Goal: Task Accomplishment & Management: Use online tool/utility

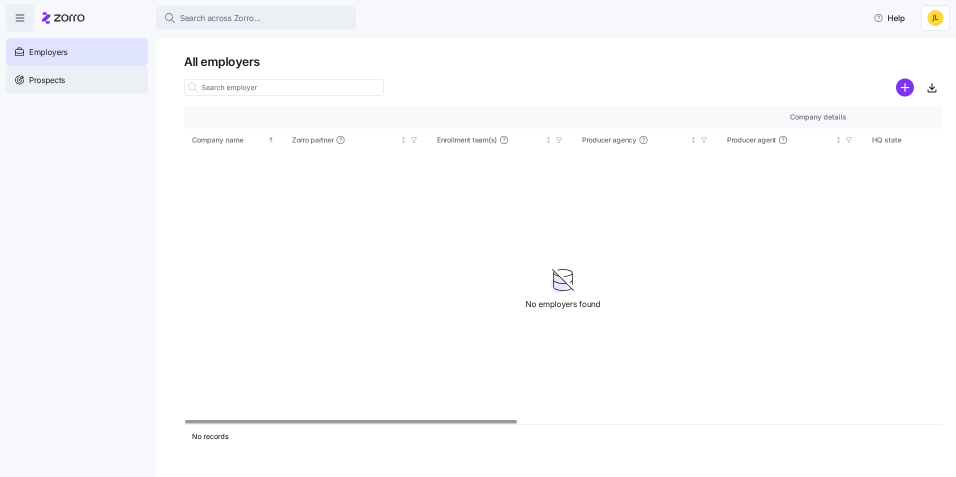
click at [84, 73] on div "Prospects" at bounding box center [77, 80] width 142 height 28
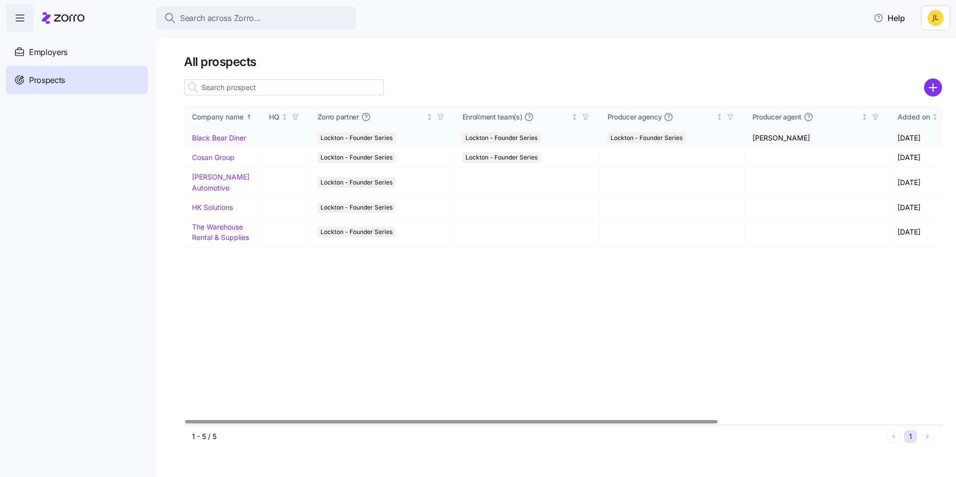
click at [233, 142] on link "Black Bear Diner" at bounding box center [219, 138] width 54 height 9
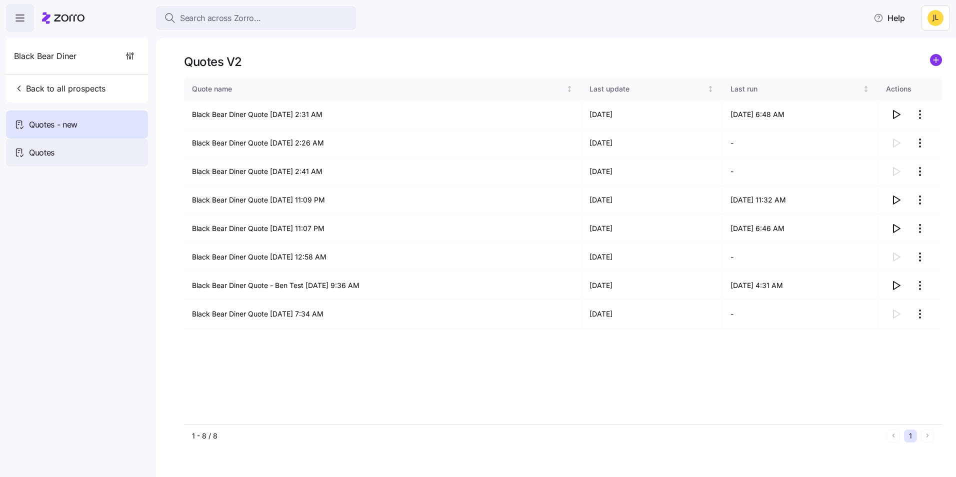
click at [99, 148] on div "Quotes" at bounding box center [77, 153] width 142 height 28
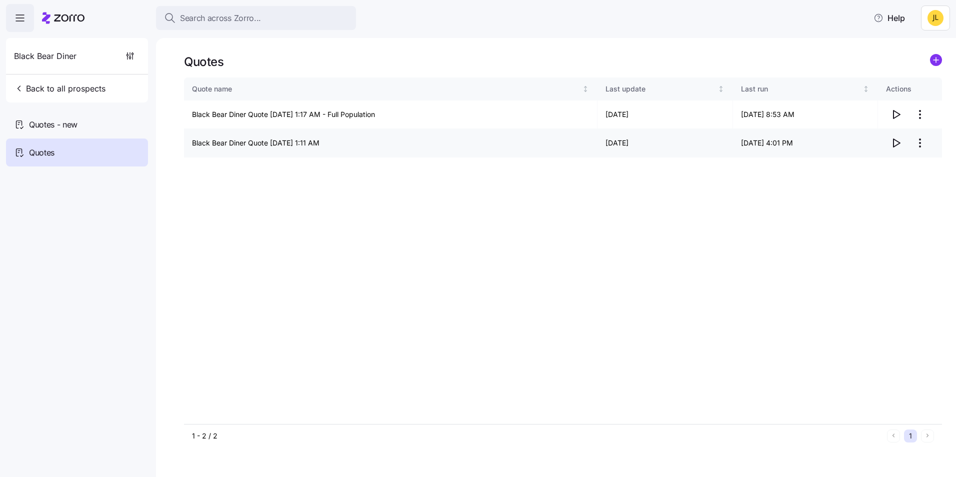
click at [892, 143] on icon "button" at bounding box center [896, 143] width 12 height 12
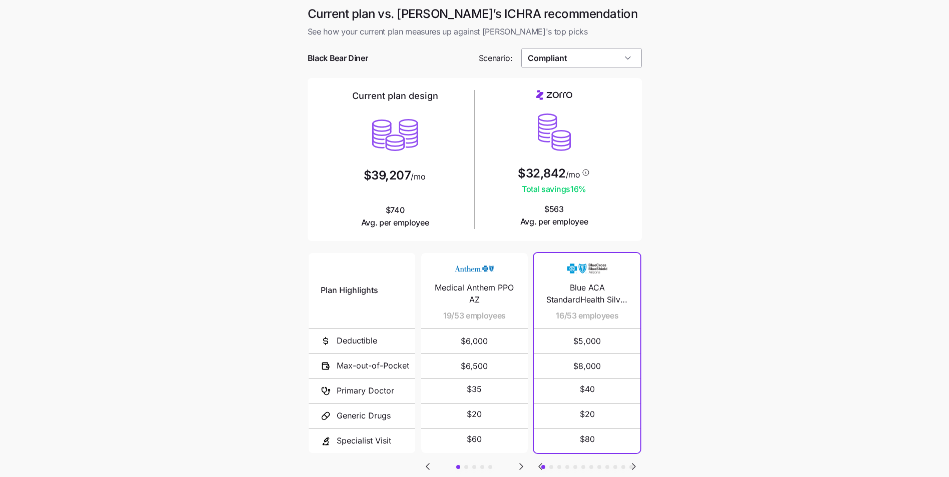
click at [613, 57] on input "Compliant" at bounding box center [581, 58] width 121 height 20
click at [600, 139] on div "Low Cost Silver" at bounding box center [581, 139] width 113 height 19
type input "Low Cost Silver"
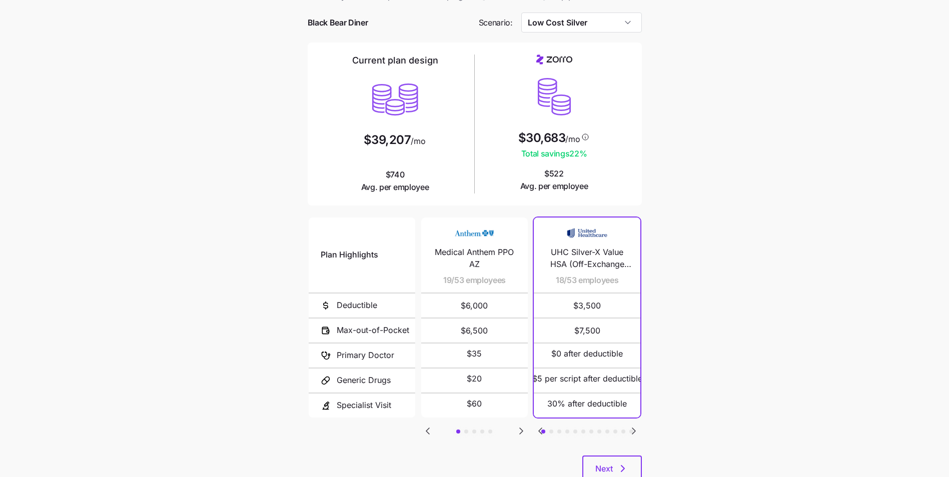
scroll to position [50, 0]
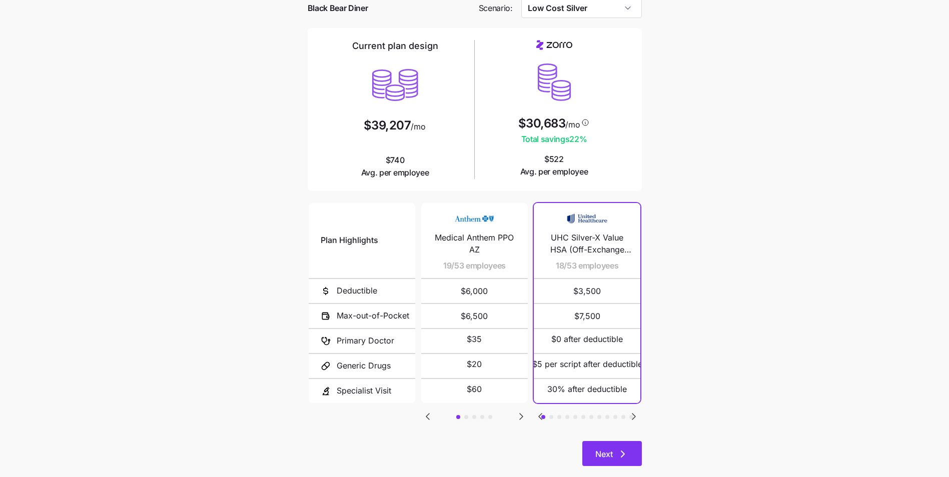
click at [624, 457] on icon "button" at bounding box center [623, 454] width 12 height 12
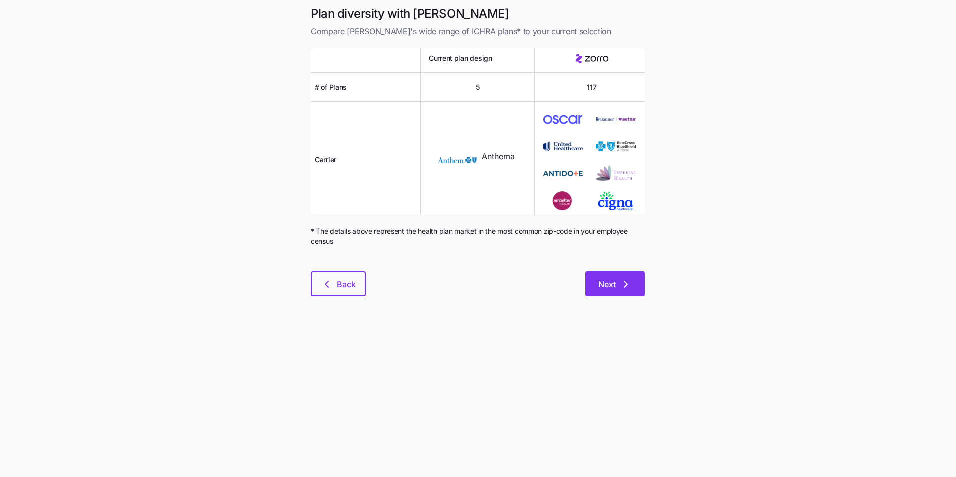
click at [608, 290] on span "Next" at bounding box center [608, 285] width 18 height 12
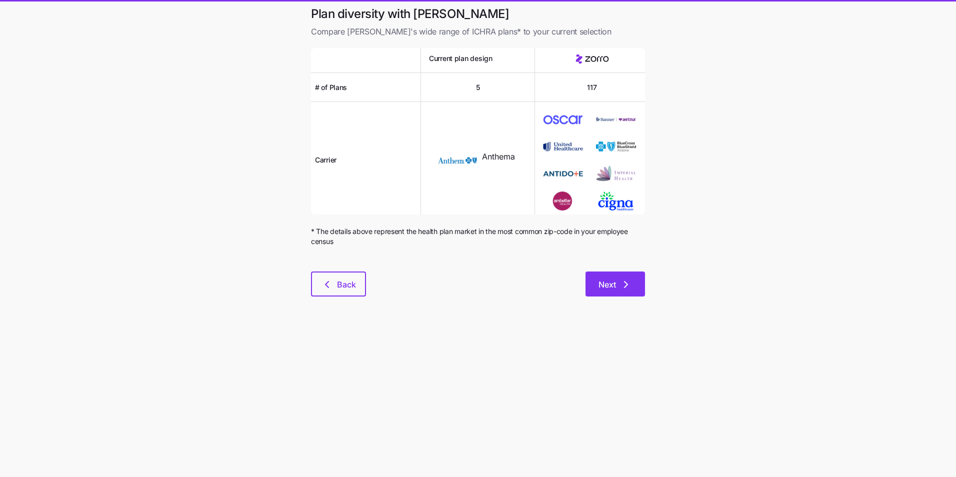
click at [618, 286] on span "Next" at bounding box center [616, 285] width 34 height 12
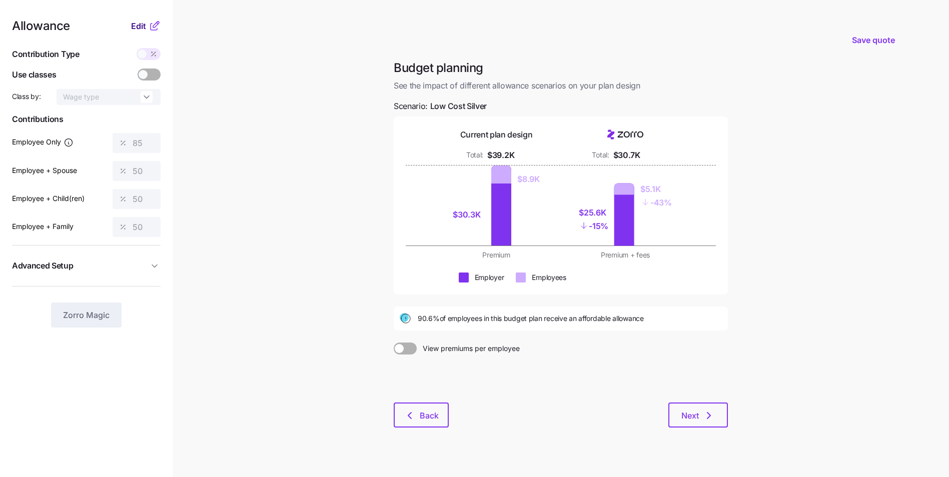
click at [144, 29] on span "Edit" at bounding box center [138, 26] width 15 height 12
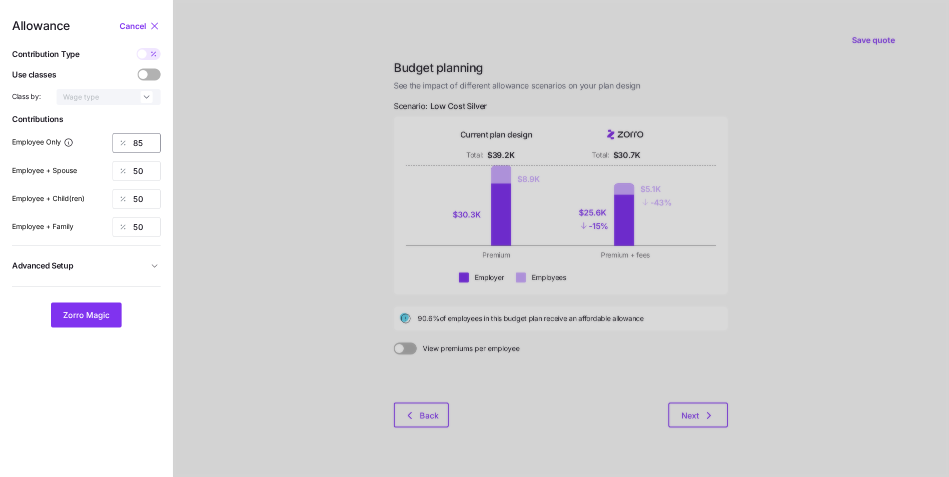
drag, startPoint x: 145, startPoint y: 139, endPoint x: 132, endPoint y: 142, distance: 13.5
click at [132, 142] on div "85" at bounding box center [137, 143] width 48 height 20
type input "90"
click at [123, 269] on span "Advanced Setup" at bounding box center [80, 266] width 137 height 13
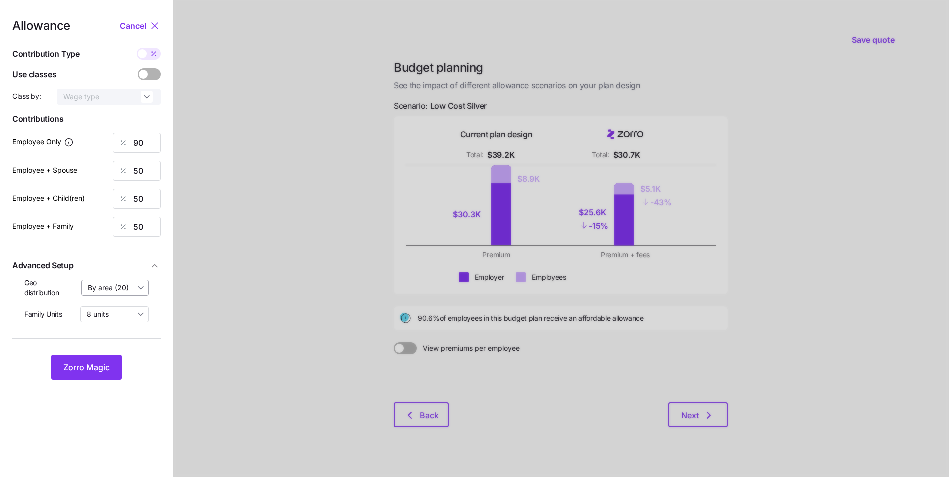
click at [119, 291] on input "By area (20)" at bounding box center [115, 288] width 68 height 16
click at [112, 255] on button "Advanced Setup" at bounding box center [86, 266] width 149 height 25
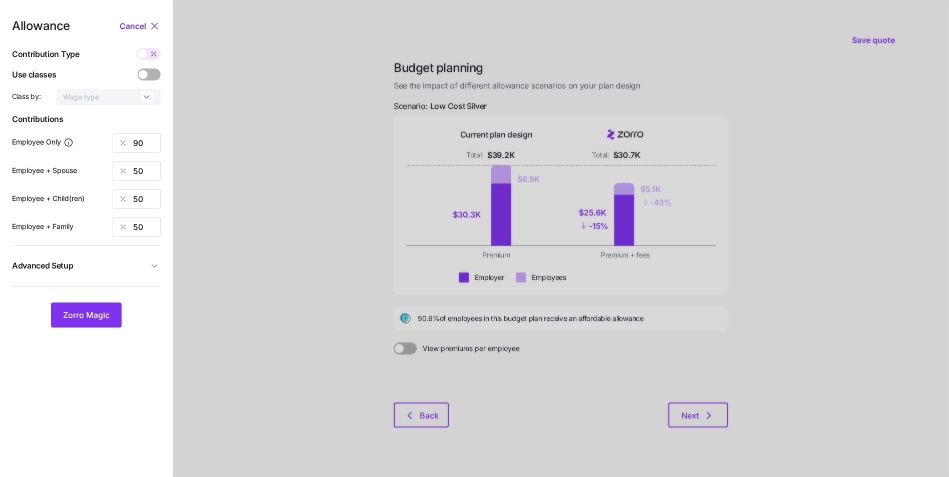
click at [105, 265] on span "Advanced Setup" at bounding box center [80, 266] width 137 height 13
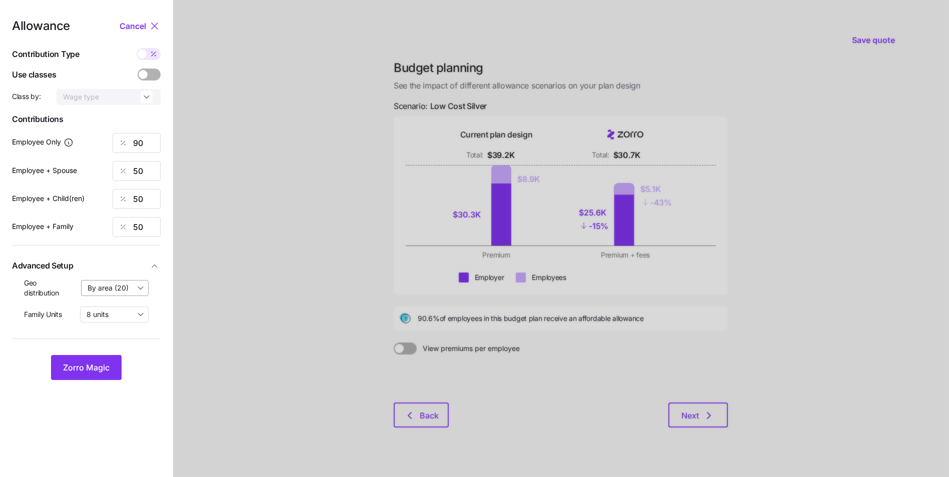
click at [114, 291] on input "By area (20)" at bounding box center [115, 288] width 68 height 16
click at [113, 347] on span "By state (8)" at bounding box center [110, 346] width 39 height 11
type input "By state (8)"
click at [99, 362] on span "Zorro Magic" at bounding box center [86, 368] width 47 height 12
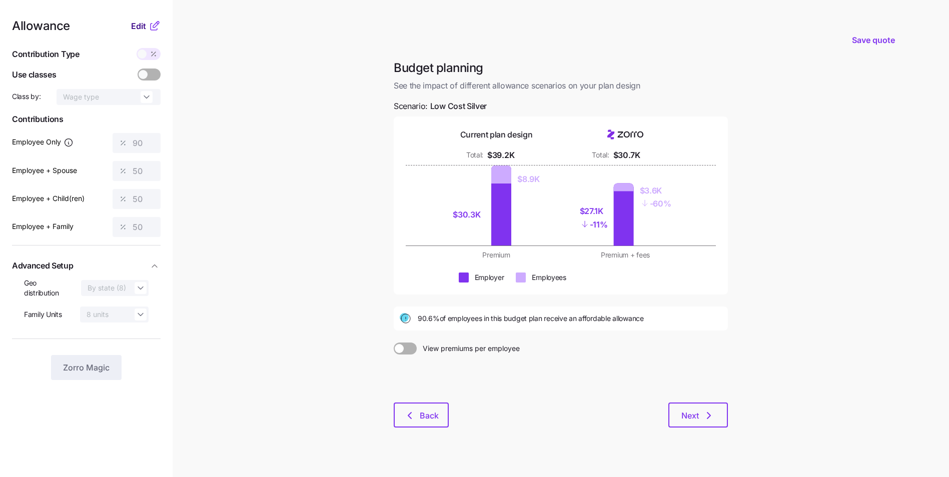
click at [146, 26] on button "Edit" at bounding box center [140, 26] width 18 height 12
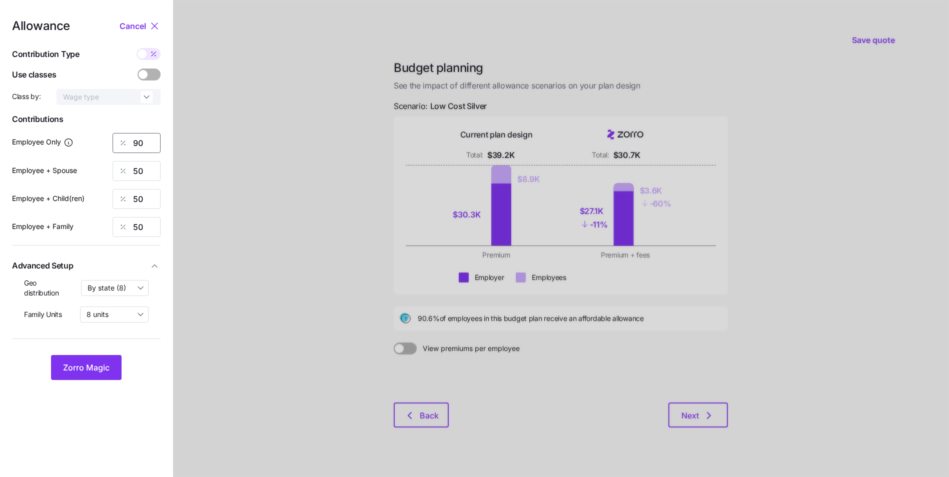
drag, startPoint x: 142, startPoint y: 139, endPoint x: 132, endPoint y: 145, distance: 11.9
click at [132, 145] on div "90" at bounding box center [137, 143] width 48 height 20
click at [223, 100] on div at bounding box center [561, 246] width 776 height 492
click at [146, 26] on span "Cancel" at bounding box center [133, 26] width 27 height 12
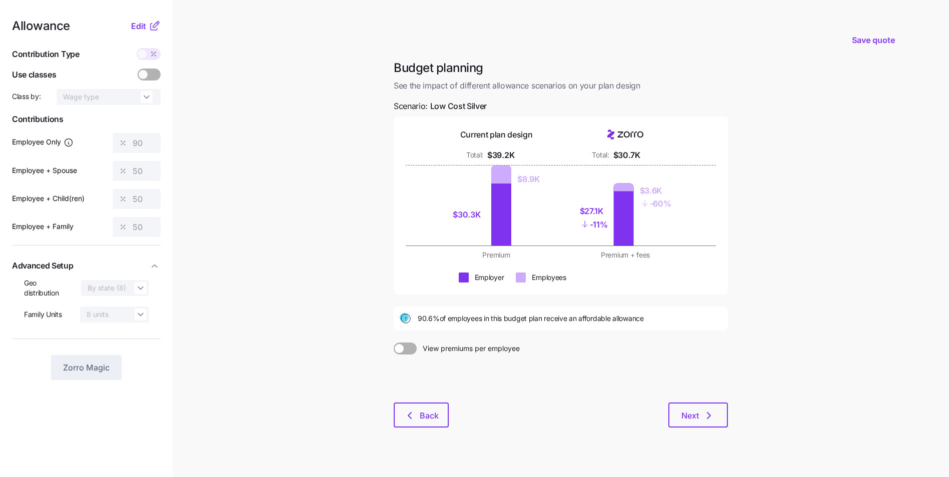
click at [326, 229] on main "Save quote Budget planning See the impact of different allowance scenarios on y…" at bounding box center [474, 246] width 949 height 492
click at [410, 419] on icon "button" at bounding box center [410, 416] width 12 height 12
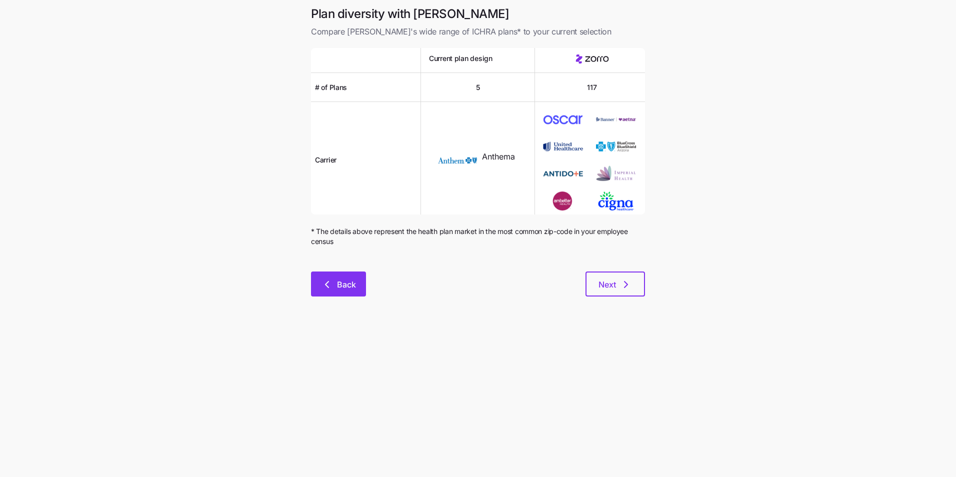
click at [356, 282] on span "Back" at bounding box center [346, 285] width 19 height 12
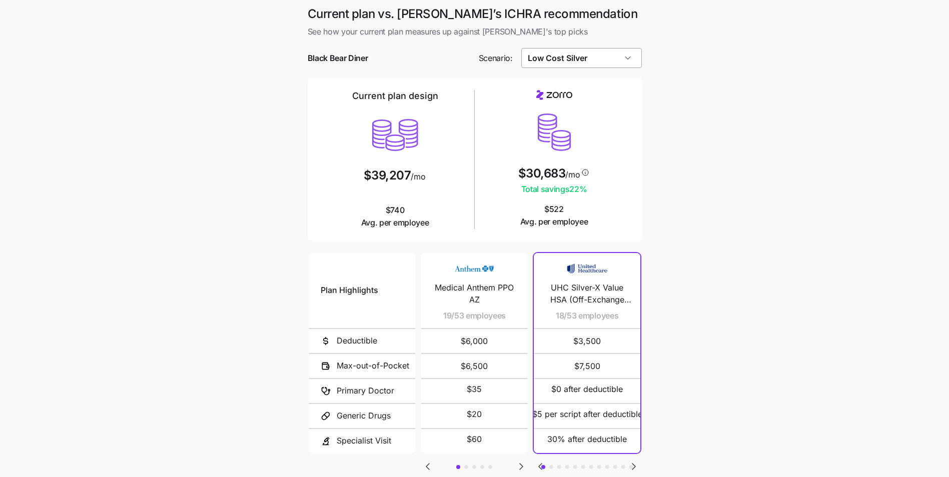
click at [583, 56] on input "Low Cost Silver" at bounding box center [581, 58] width 121 height 20
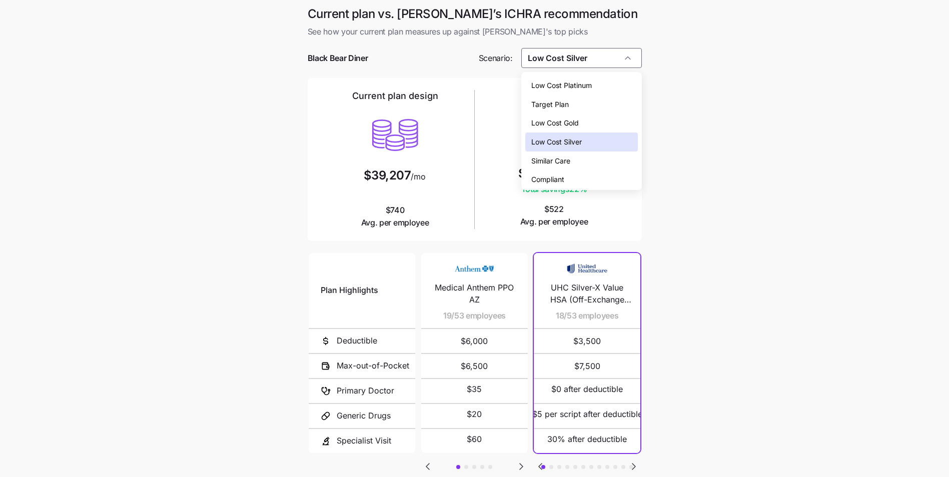
click at [573, 155] on div "Similar Care" at bounding box center [581, 161] width 113 height 19
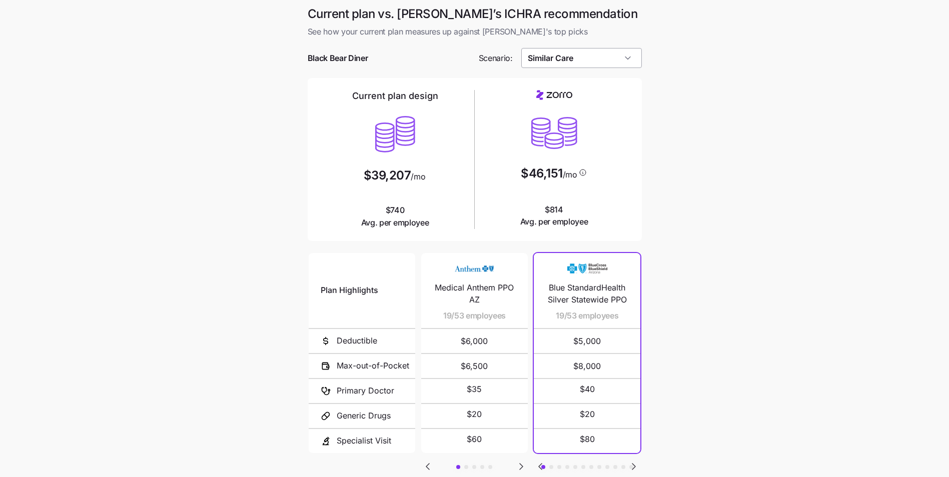
click at [585, 60] on input "Similar Care" at bounding box center [581, 58] width 121 height 20
click at [578, 86] on span "Low Cost Platinum" at bounding box center [561, 85] width 61 height 11
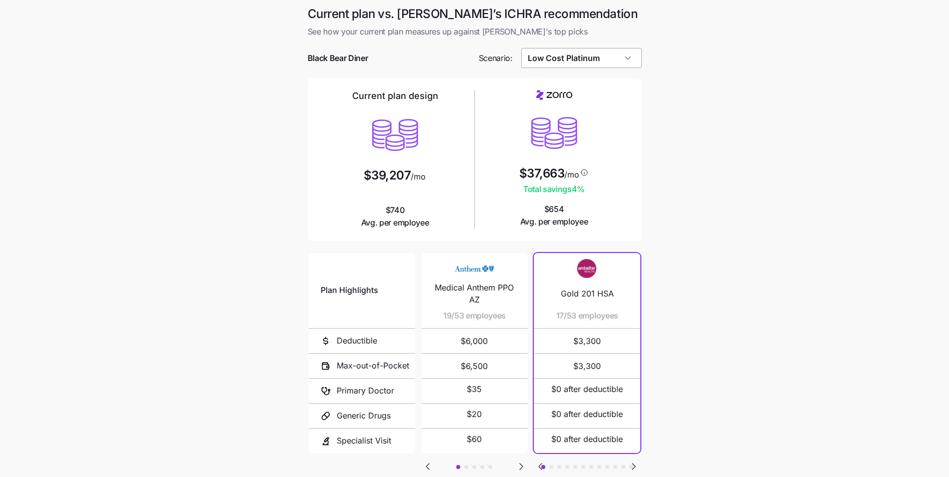
click at [580, 60] on input "Low Cost Platinum" at bounding box center [581, 58] width 121 height 20
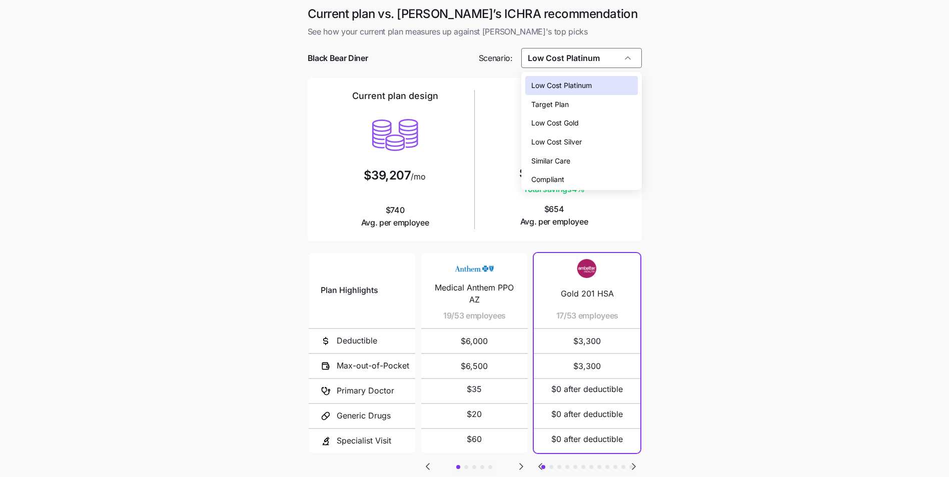
click at [577, 127] on span "Low Cost Gold" at bounding box center [555, 123] width 48 height 11
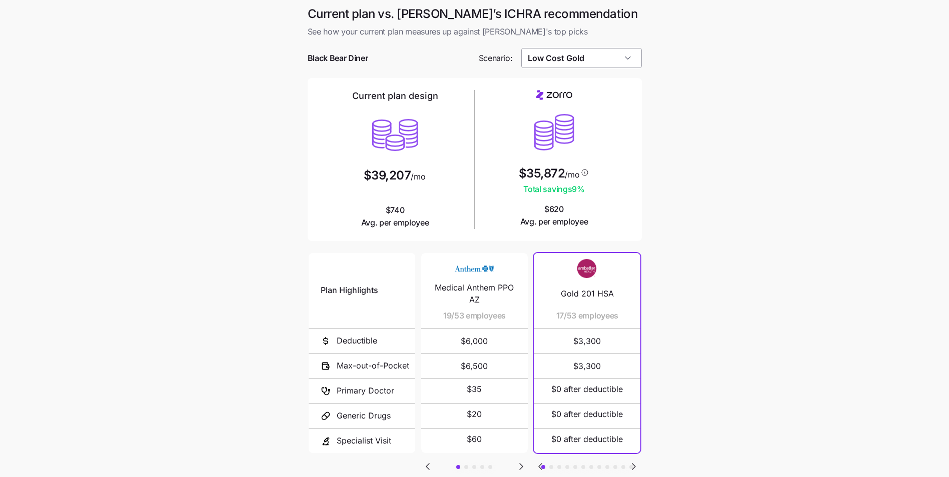
click at [586, 57] on input "Low Cost Gold" at bounding box center [581, 58] width 121 height 20
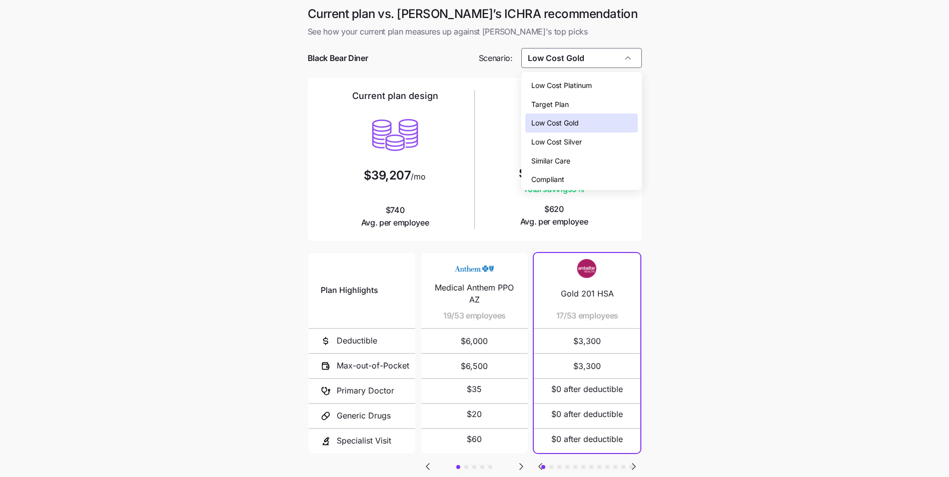
click at [576, 158] on div "Similar Care" at bounding box center [581, 161] width 113 height 19
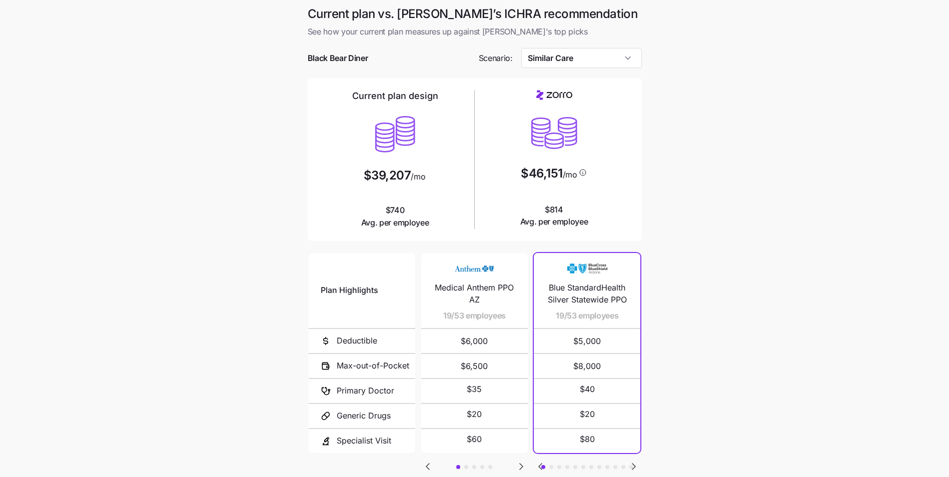
scroll to position [50, 0]
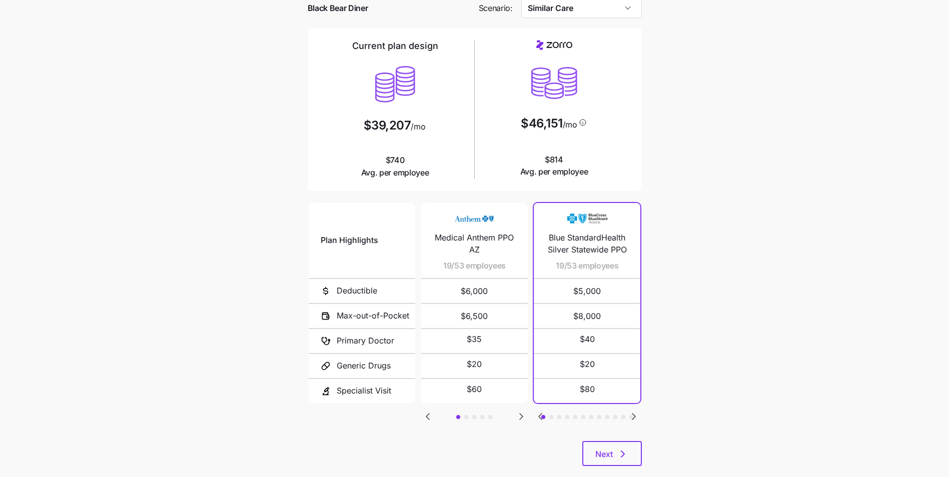
click at [635, 417] on icon "Go to next slide" at bounding box center [633, 417] width 3 height 6
click at [542, 417] on icon "Go to previous slide" at bounding box center [540, 417] width 12 height 12
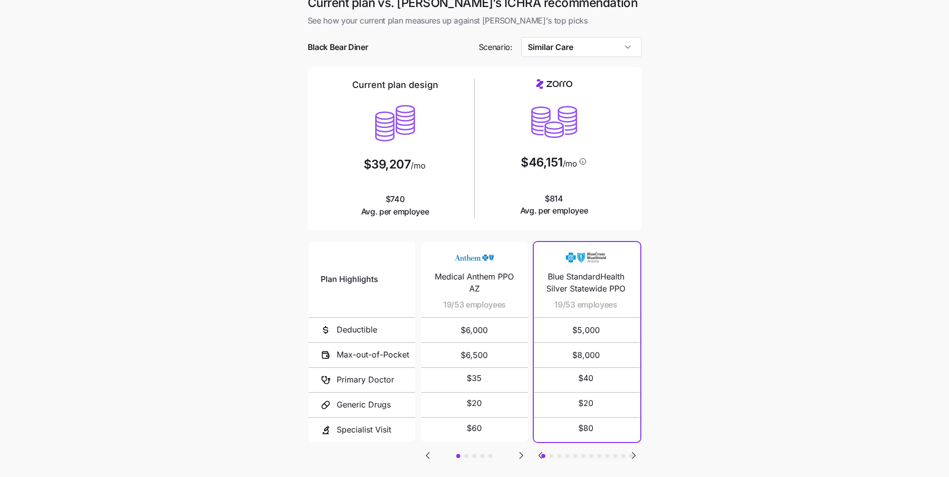
scroll to position [0, 0]
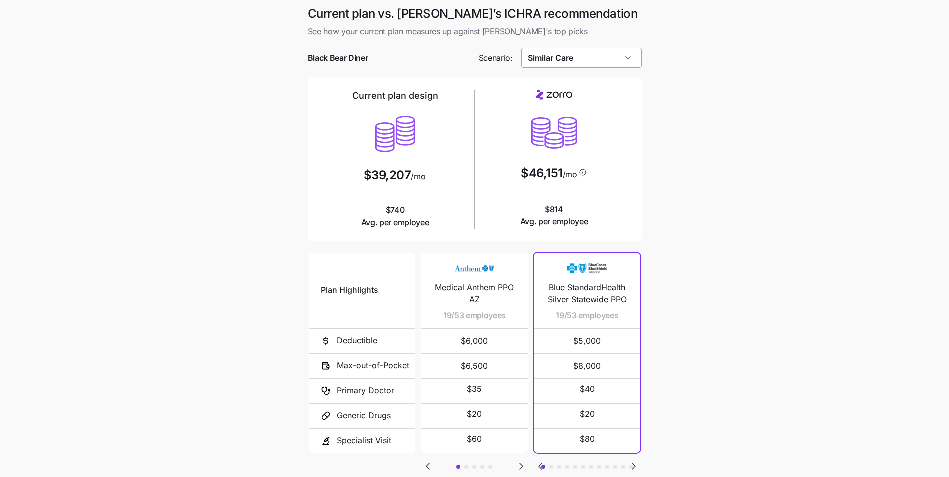
click at [592, 61] on input "Similar Care" at bounding box center [581, 58] width 121 height 20
click at [586, 180] on div "Compliant" at bounding box center [581, 179] width 113 height 19
click at [597, 60] on input "Compliant" at bounding box center [581, 58] width 121 height 20
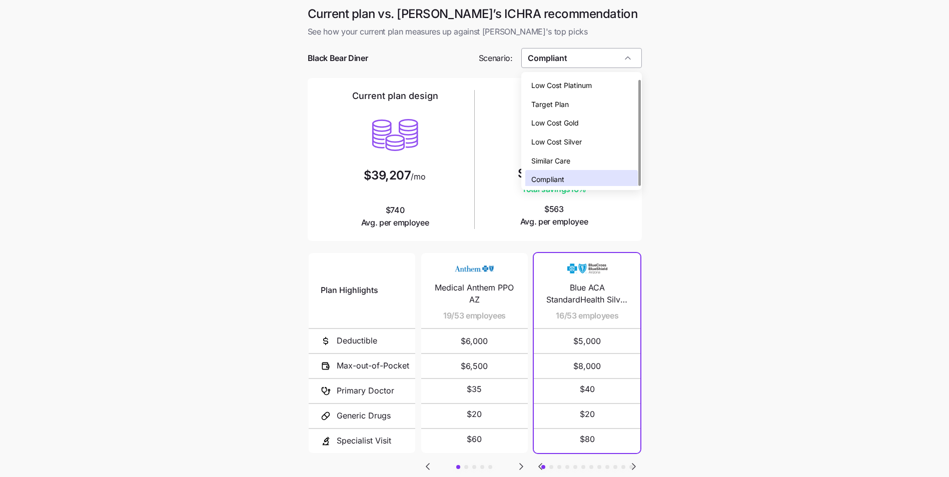
scroll to position [3, 0]
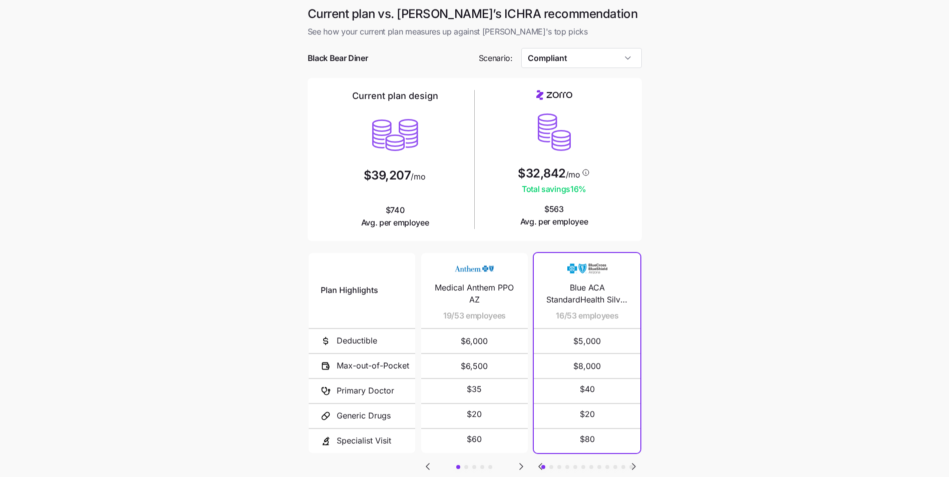
click at [749, 131] on main "Current plan vs. [PERSON_NAME]’s ICHRA recommendation See how your current plan…" at bounding box center [474, 273] width 949 height 546
click at [585, 51] on input "Compliant" at bounding box center [581, 58] width 121 height 20
click at [575, 125] on span "Low Cost Gold" at bounding box center [555, 120] width 48 height 11
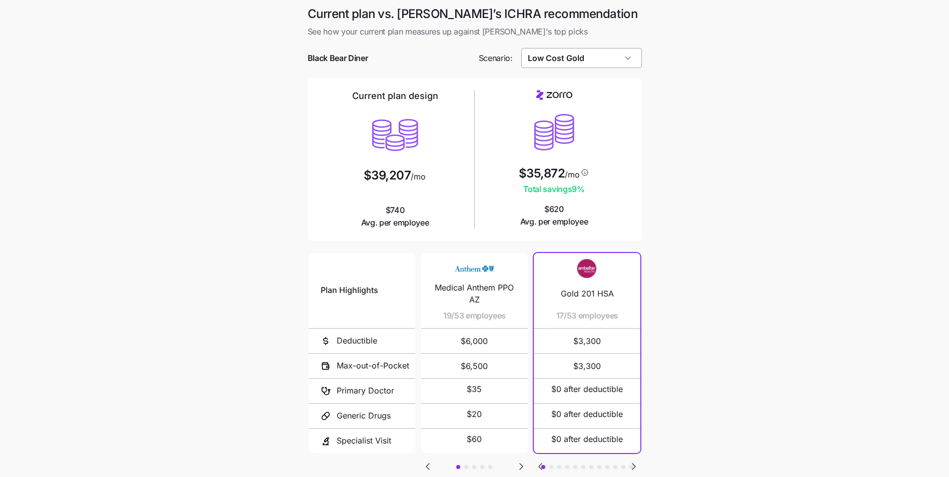
click at [588, 60] on input "Low Cost Gold" at bounding box center [581, 58] width 121 height 20
click at [581, 135] on span "Low Cost Silver" at bounding box center [556, 139] width 51 height 11
type input "Low Cost Silver"
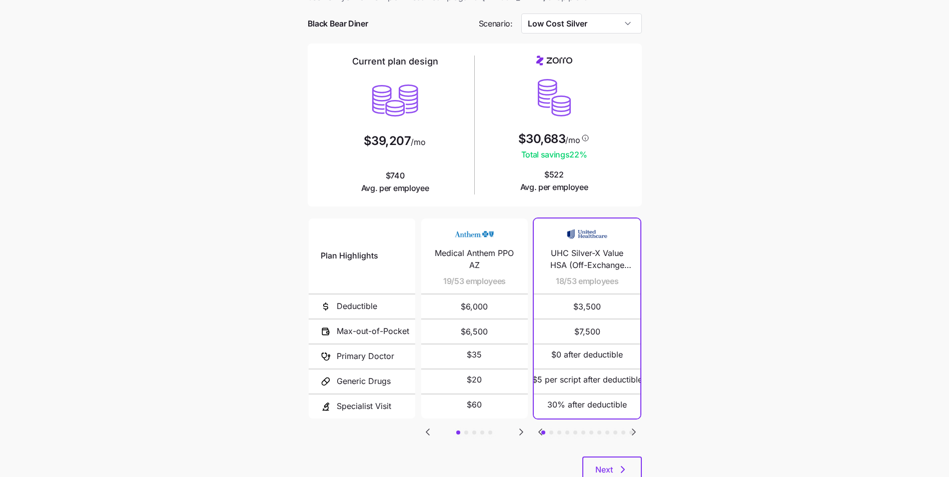
scroll to position [50, 0]
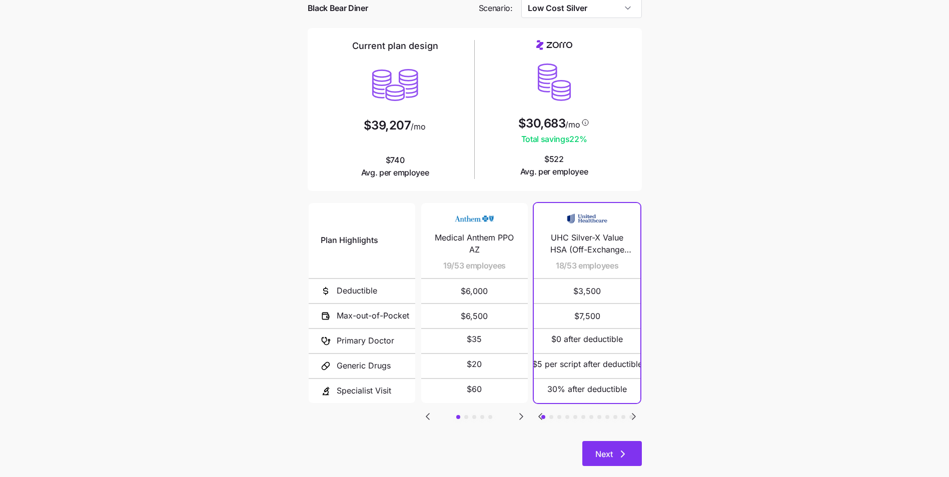
click at [596, 458] on span "Next" at bounding box center [604, 454] width 18 height 12
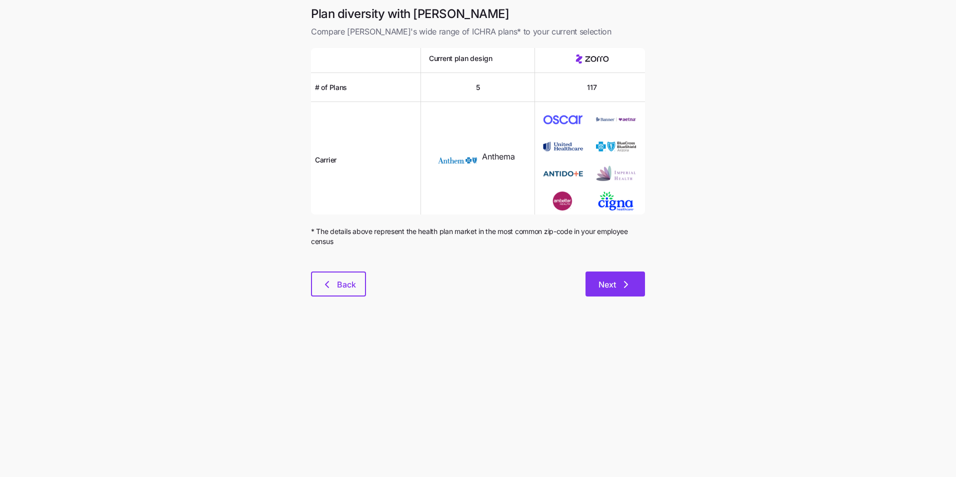
click at [620, 287] on span "Next" at bounding box center [616, 285] width 34 height 12
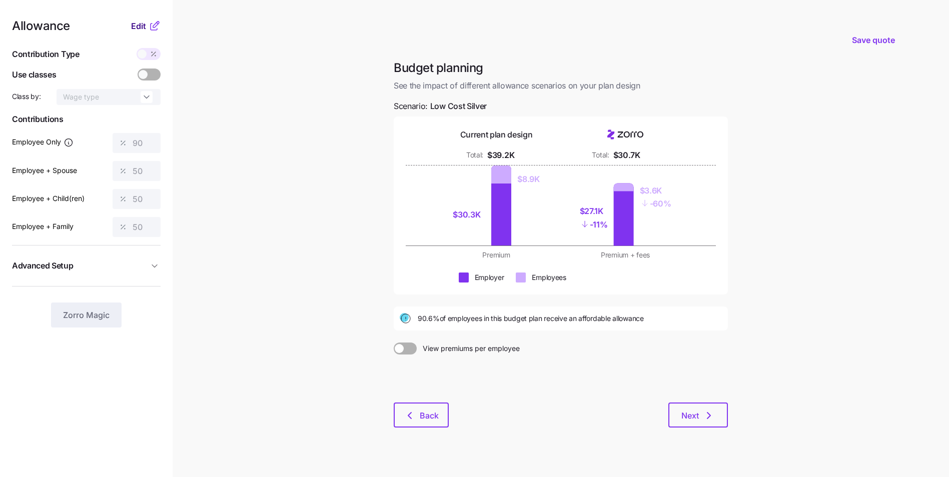
click at [146, 28] on span "Edit" at bounding box center [138, 26] width 15 height 12
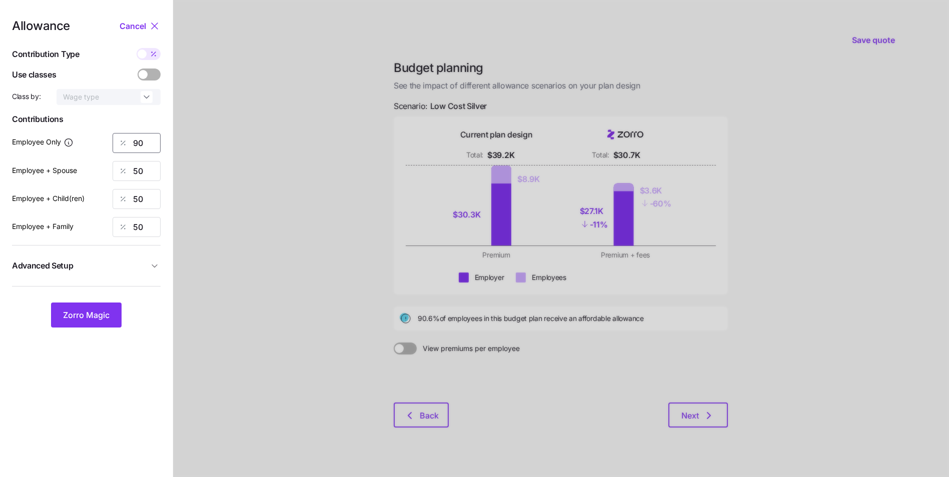
drag, startPoint x: 149, startPoint y: 143, endPoint x: 153, endPoint y: 139, distance: 6.0
click at [124, 140] on div "90" at bounding box center [137, 143] width 48 height 20
click at [99, 272] on span "Advanced Setup" at bounding box center [80, 266] width 137 height 13
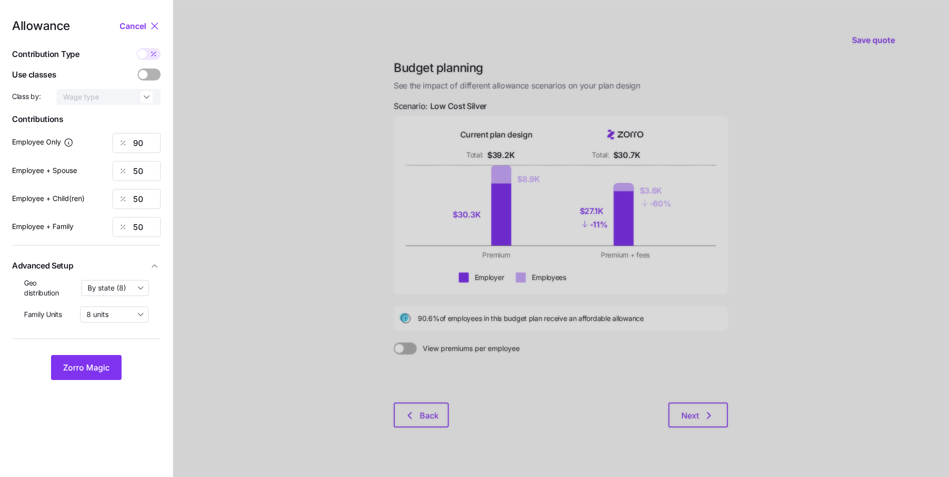
click at [110, 267] on span "Advanced Setup" at bounding box center [80, 266] width 137 height 13
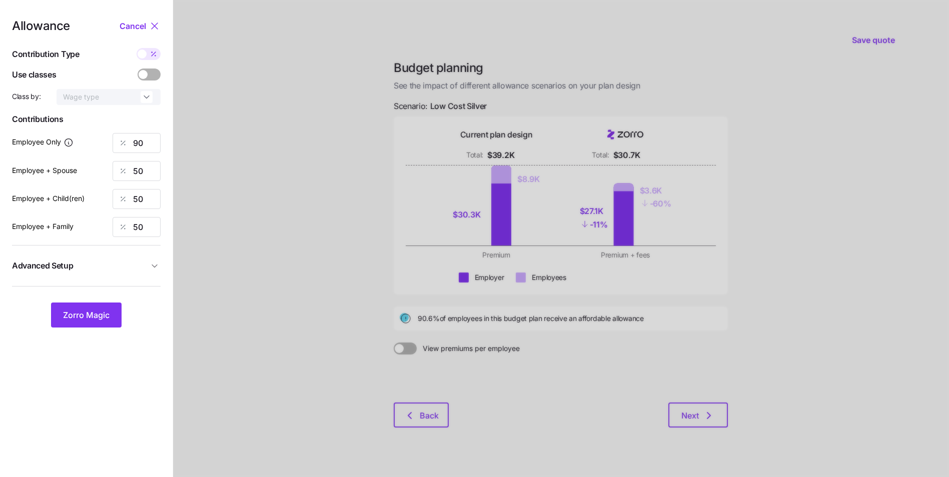
click at [139, 261] on span "Advanced Setup" at bounding box center [80, 266] width 137 height 13
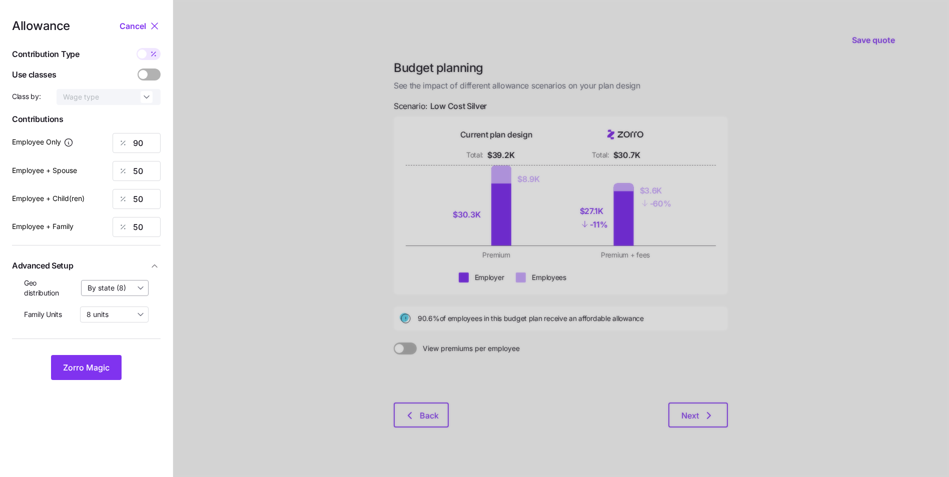
click at [118, 287] on input "By state (8)" at bounding box center [115, 288] width 68 height 16
click at [114, 310] on div "off" at bounding box center [115, 312] width 59 height 17
click at [94, 362] on span "Zorro Magic" at bounding box center [86, 368] width 47 height 12
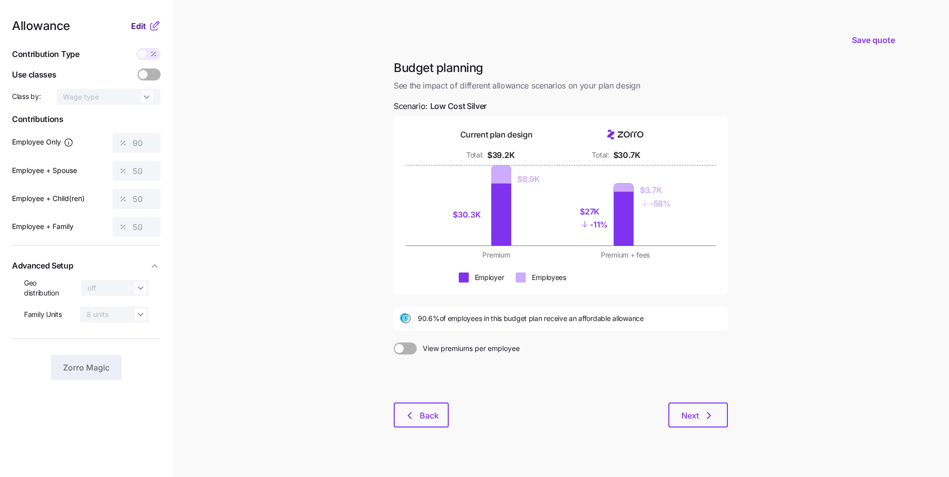
click at [145, 25] on span "Edit" at bounding box center [138, 26] width 15 height 12
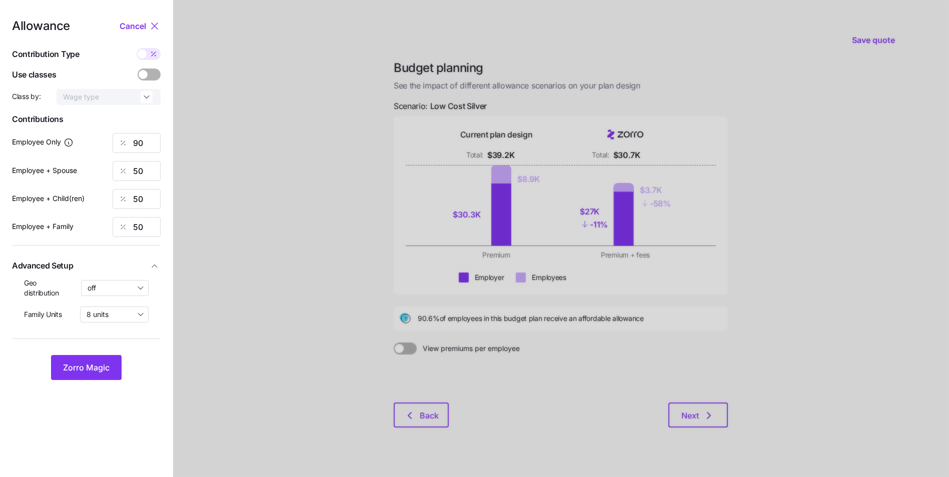
click at [124, 299] on div at bounding box center [86, 303] width 125 height 8
click at [123, 292] on input "off" at bounding box center [115, 288] width 68 height 16
click at [119, 329] on span "By area (20)" at bounding box center [111, 329] width 41 height 11
type input "By area (20)"
click at [102, 361] on button "Zorro Magic" at bounding box center [86, 367] width 71 height 25
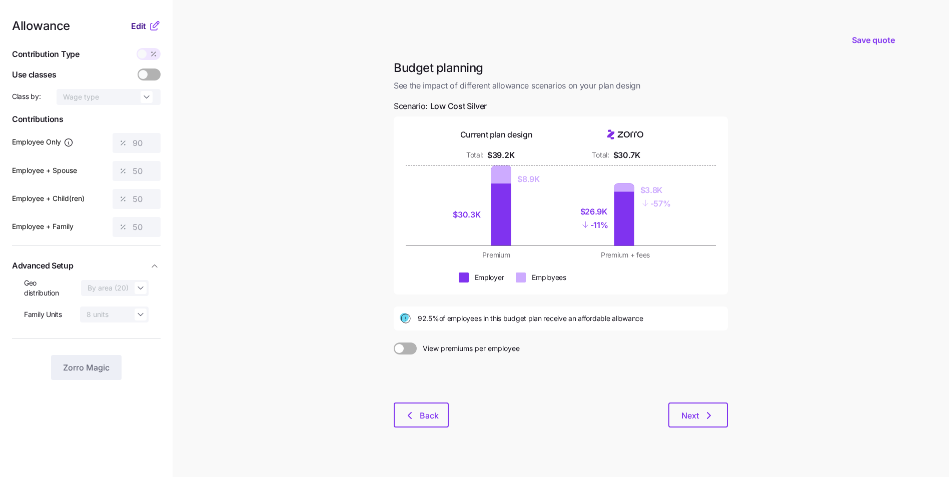
click at [142, 28] on span "Edit" at bounding box center [138, 26] width 15 height 12
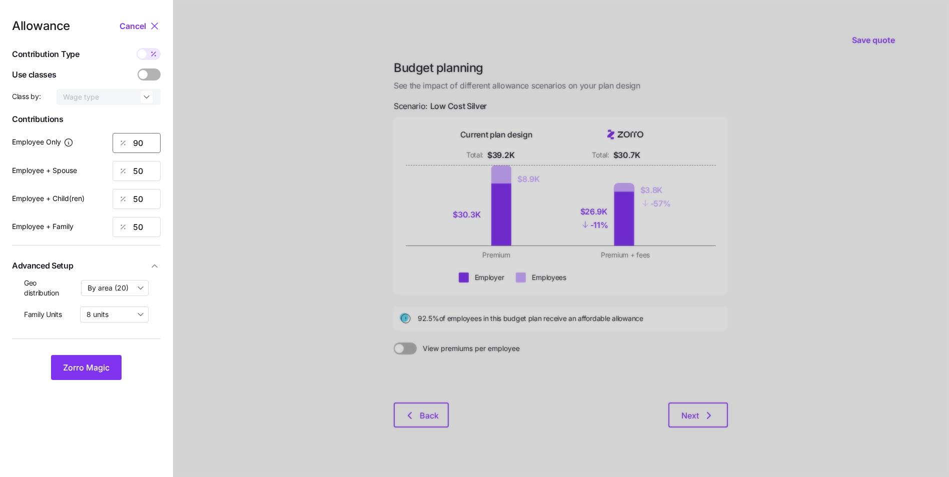
drag, startPoint x: 145, startPoint y: 143, endPoint x: 134, endPoint y: 145, distance: 11.2
click at [134, 145] on input "90" at bounding box center [137, 143] width 48 height 20
type input "80"
click at [105, 368] on span "Zorro Magic" at bounding box center [86, 368] width 47 height 12
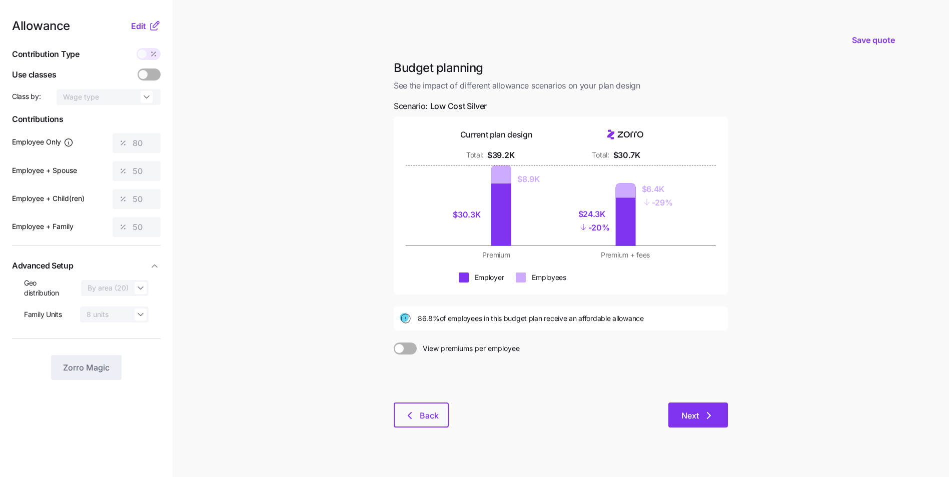
click at [697, 417] on span "Next" at bounding box center [698, 416] width 34 height 12
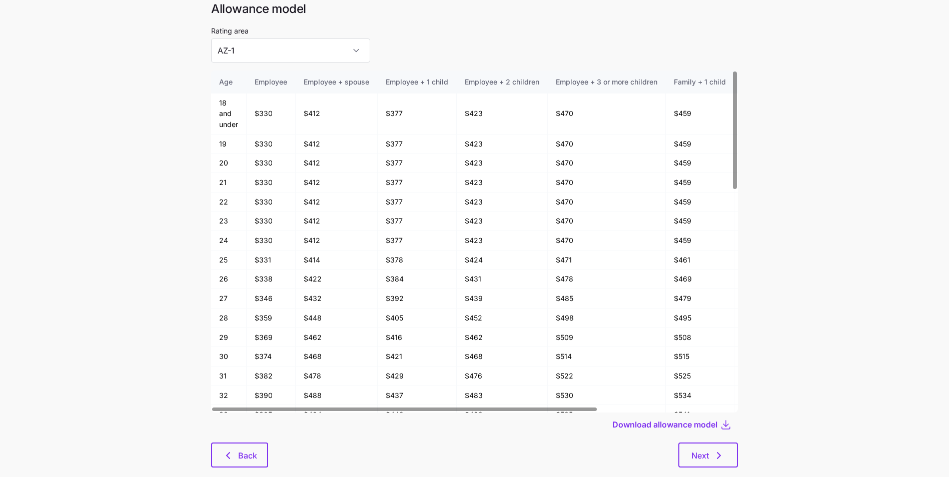
scroll to position [50, 0]
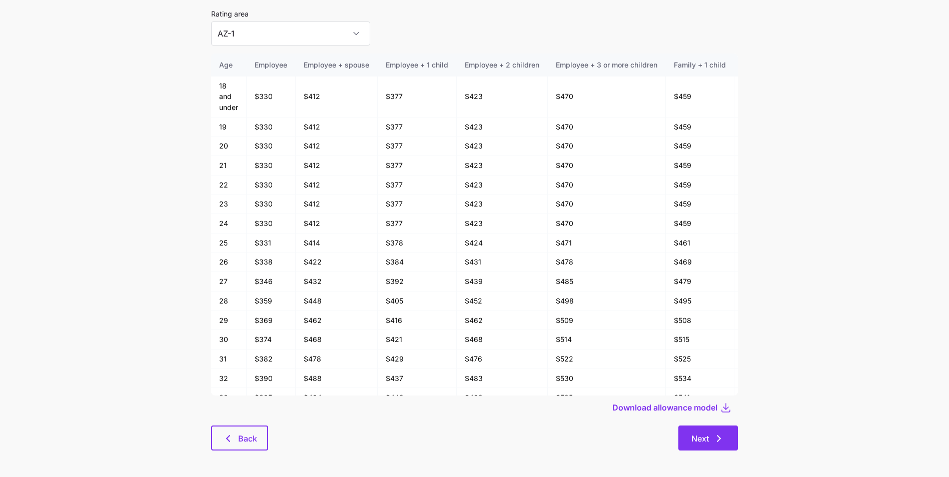
click at [718, 437] on icon "button" at bounding box center [718, 439] width 3 height 6
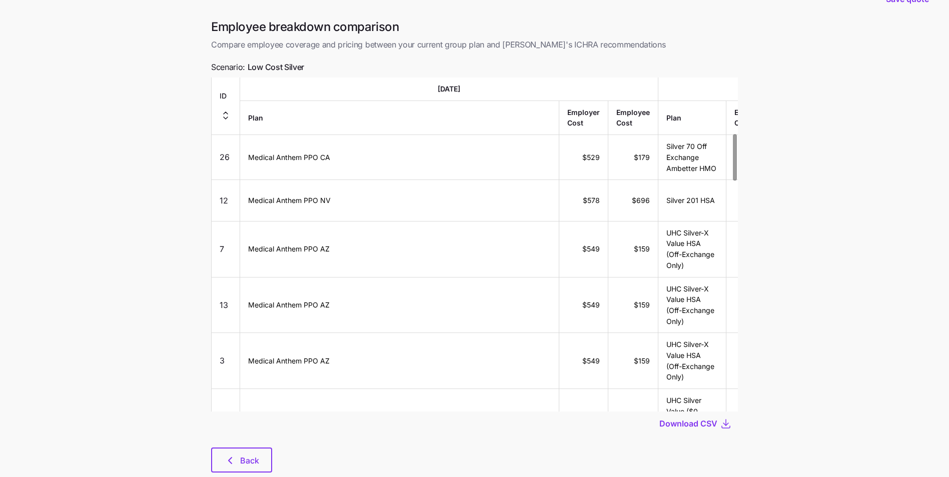
scroll to position [53, 0]
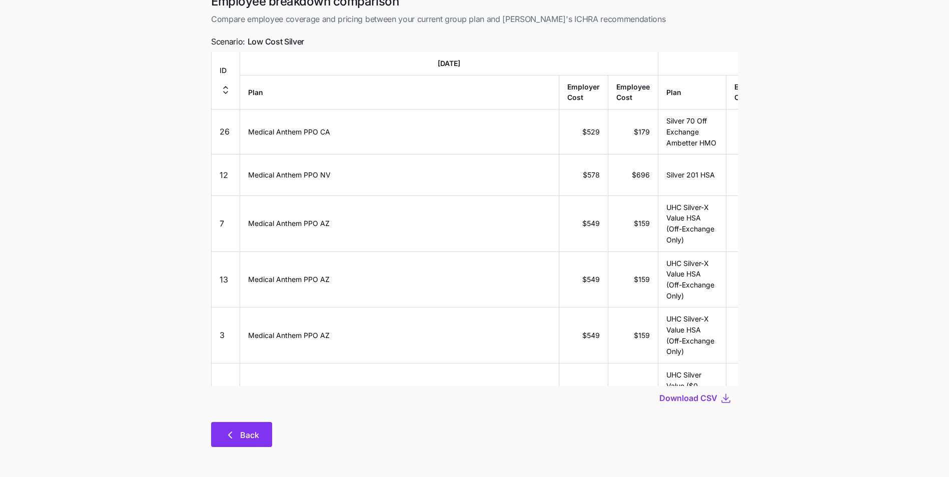
click at [236, 433] on icon "button" at bounding box center [230, 435] width 12 height 12
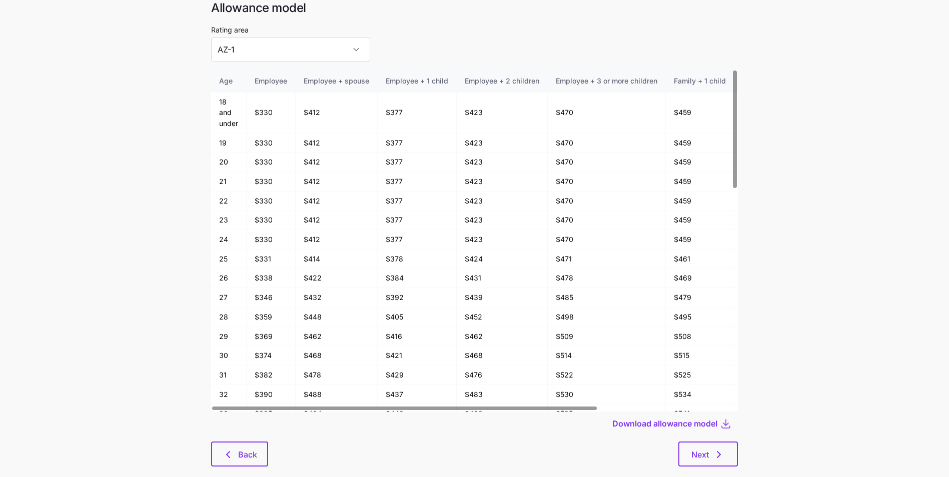
scroll to position [50, 0]
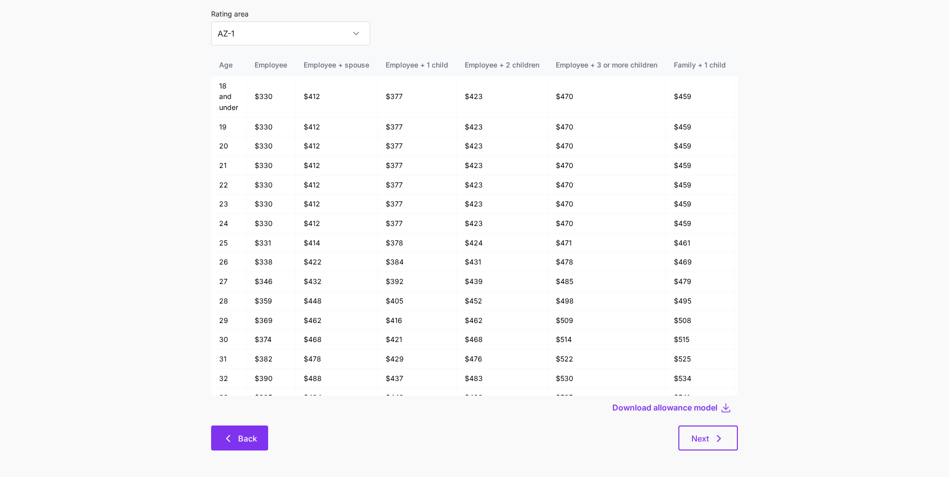
click at [242, 442] on span "Back" at bounding box center [247, 439] width 19 height 12
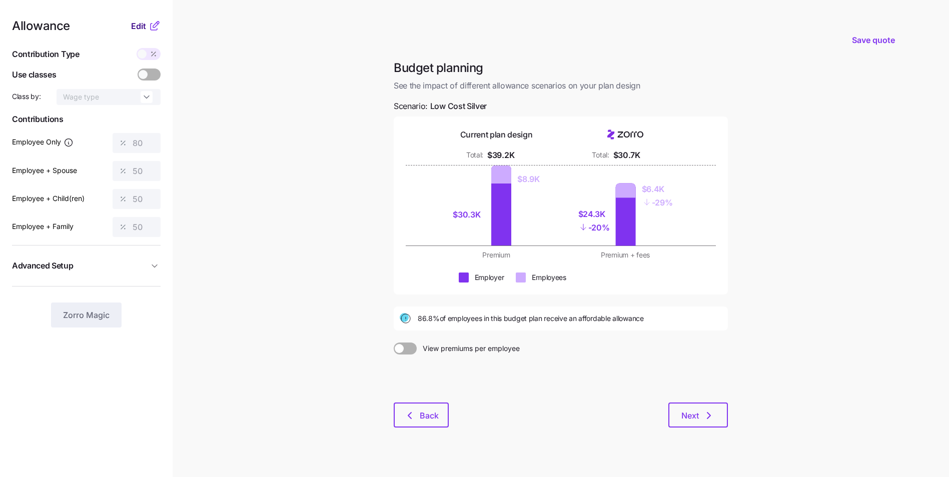
click at [148, 27] on button "Edit" at bounding box center [140, 26] width 18 height 12
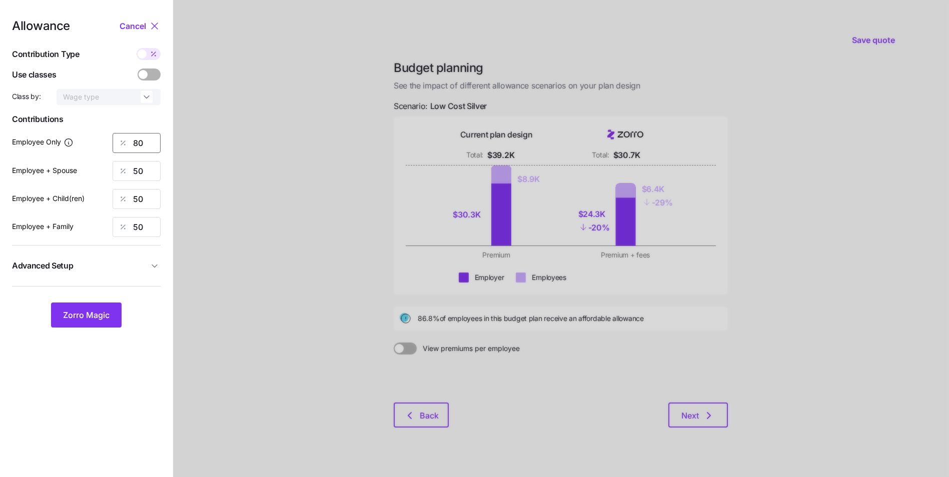
click at [137, 143] on input "80" at bounding box center [137, 143] width 48 height 20
type input "90"
click at [104, 314] on span "Zorro Magic" at bounding box center [86, 315] width 47 height 12
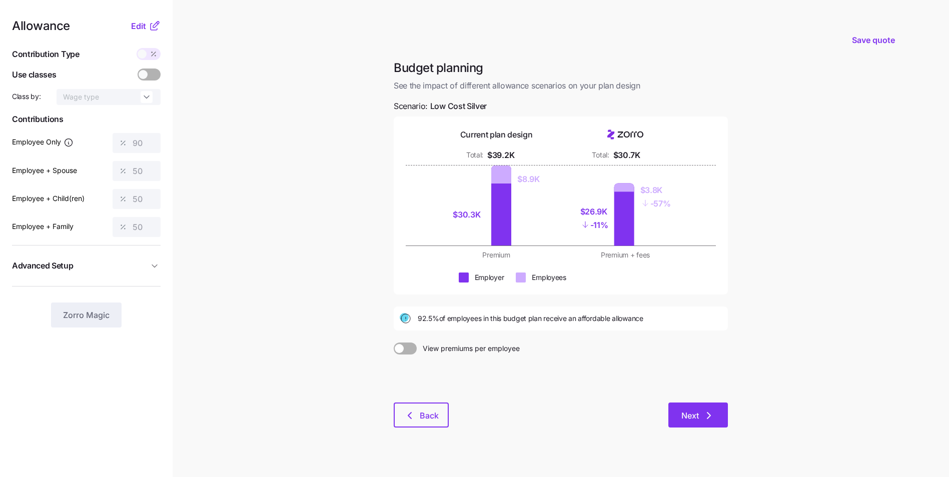
click at [693, 410] on span "Next" at bounding box center [690, 416] width 18 height 12
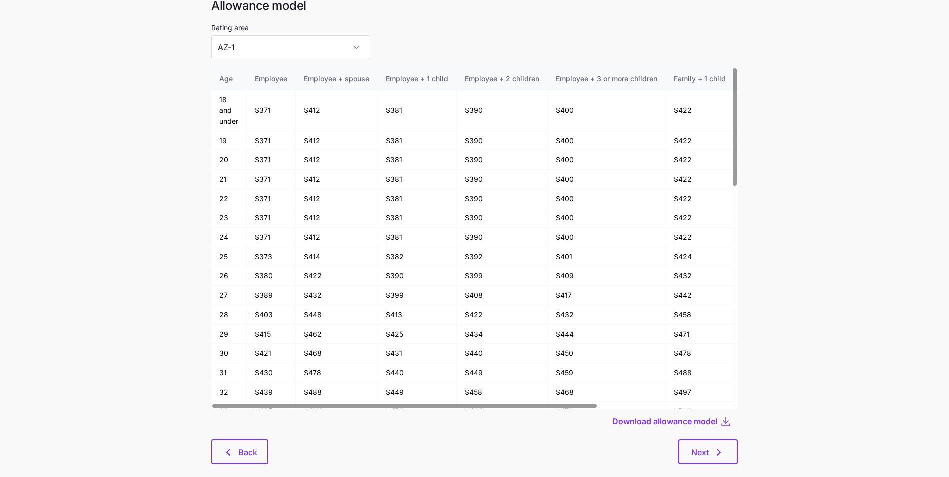
scroll to position [50, 0]
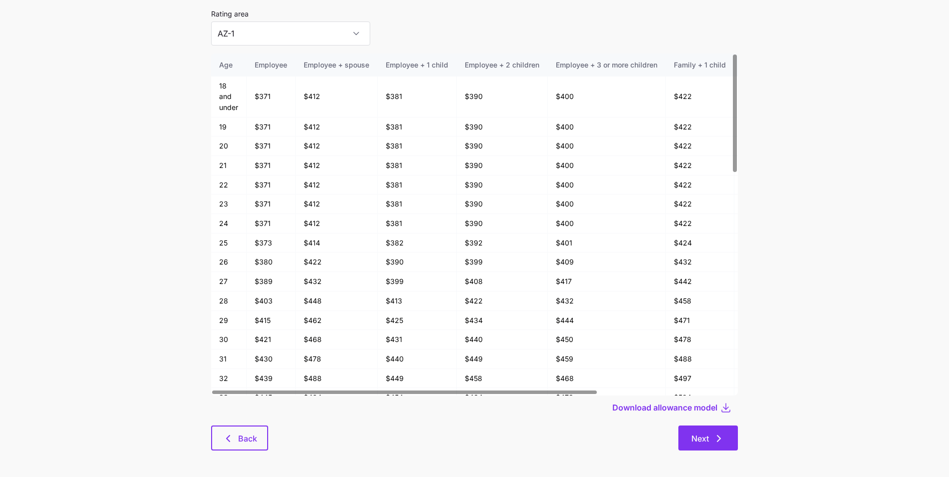
click at [721, 435] on icon "button" at bounding box center [719, 439] width 12 height 12
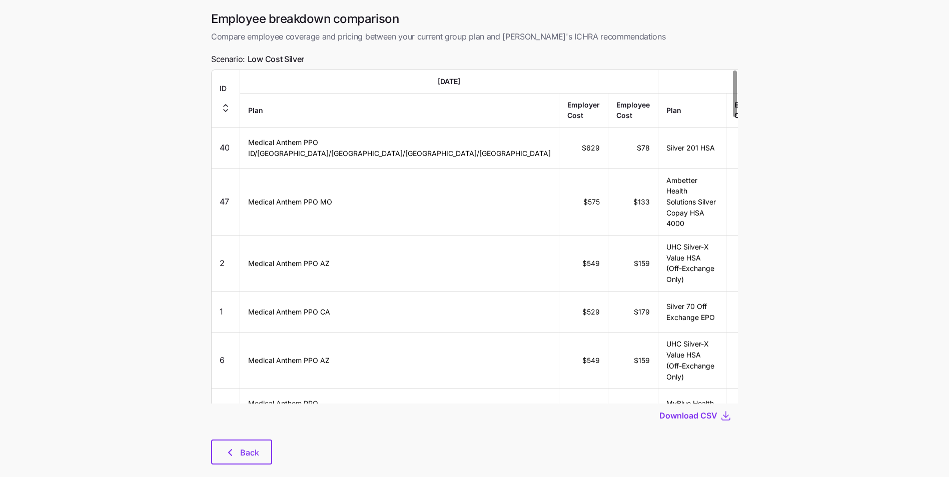
scroll to position [53, 0]
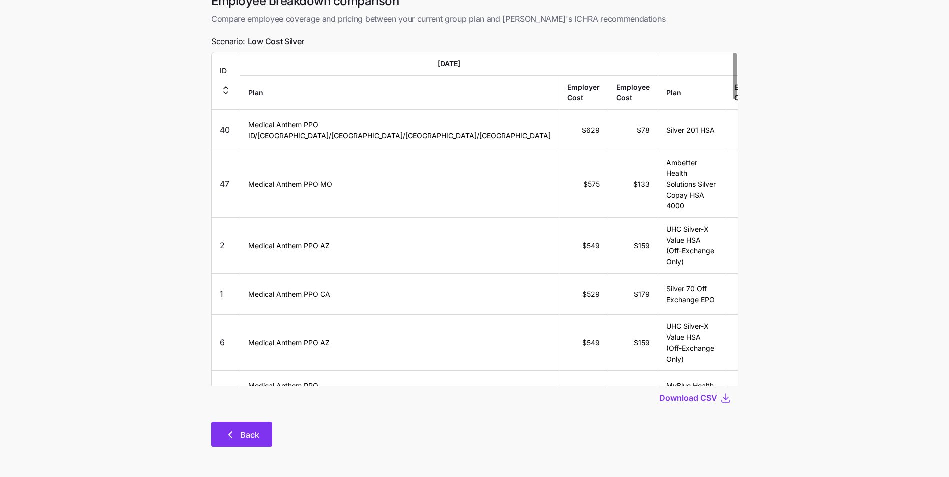
click at [248, 426] on button "Back" at bounding box center [241, 434] width 61 height 25
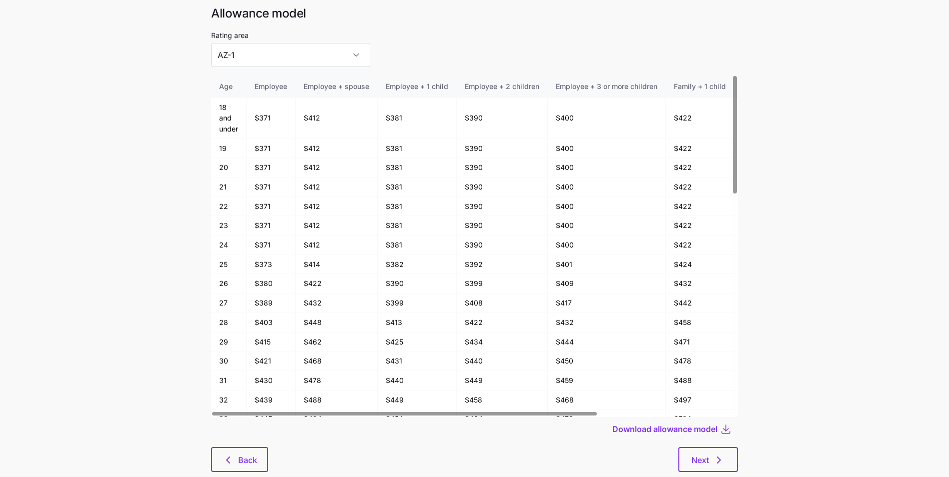
scroll to position [54, 0]
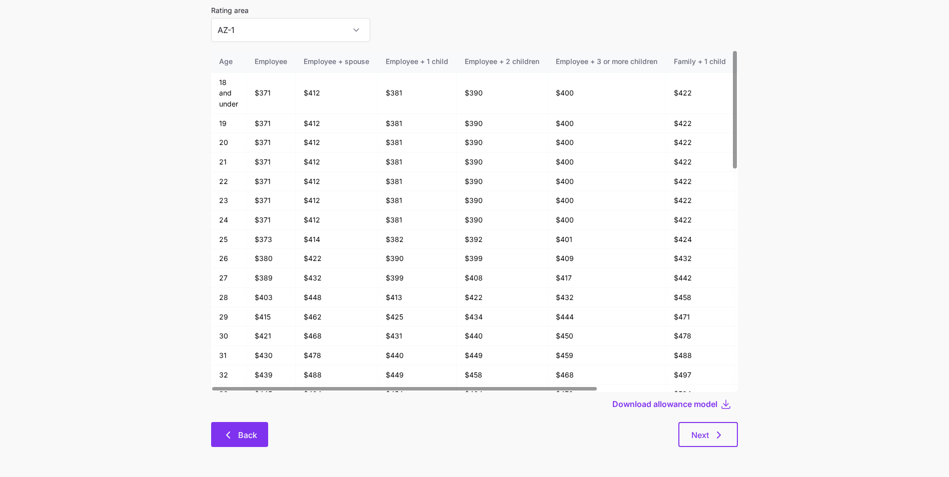
click at [238, 433] on span "Back" at bounding box center [247, 435] width 19 height 12
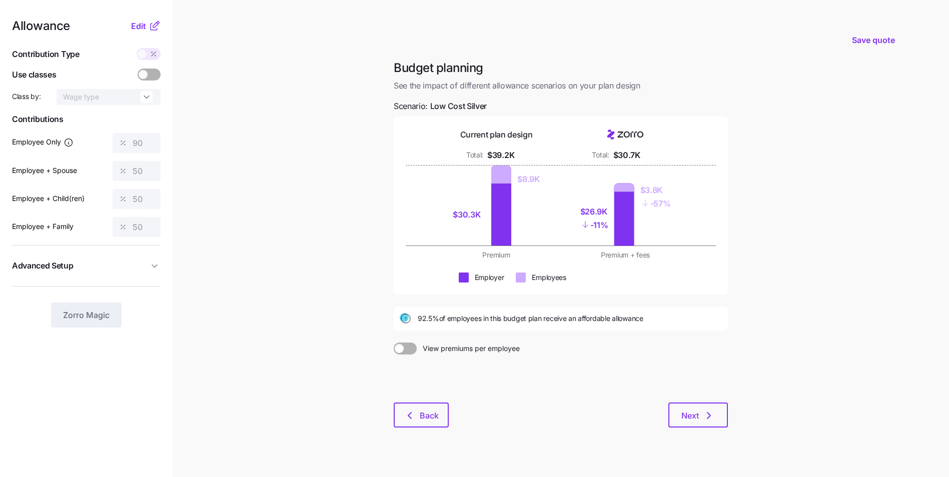
click at [403, 348] on span at bounding box center [399, 348] width 9 height 9
click at [394, 343] on input "View premiums per employee" at bounding box center [394, 343] width 0 height 0
click at [403, 348] on span at bounding box center [401, 349] width 14 height 12
click at [394, 343] on input "View total company premiums" at bounding box center [394, 343] width 0 height 0
